Goal: Navigation & Orientation: Go to known website

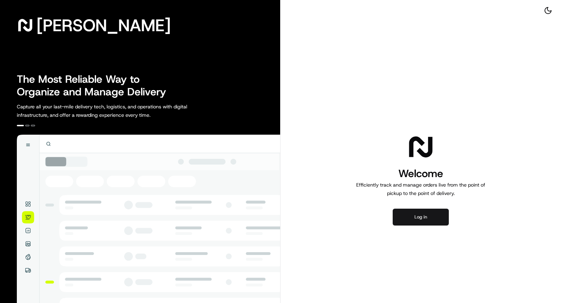
click at [426, 216] on button "Log in" at bounding box center [421, 217] width 56 height 17
